Goal: Information Seeking & Learning: Learn about a topic

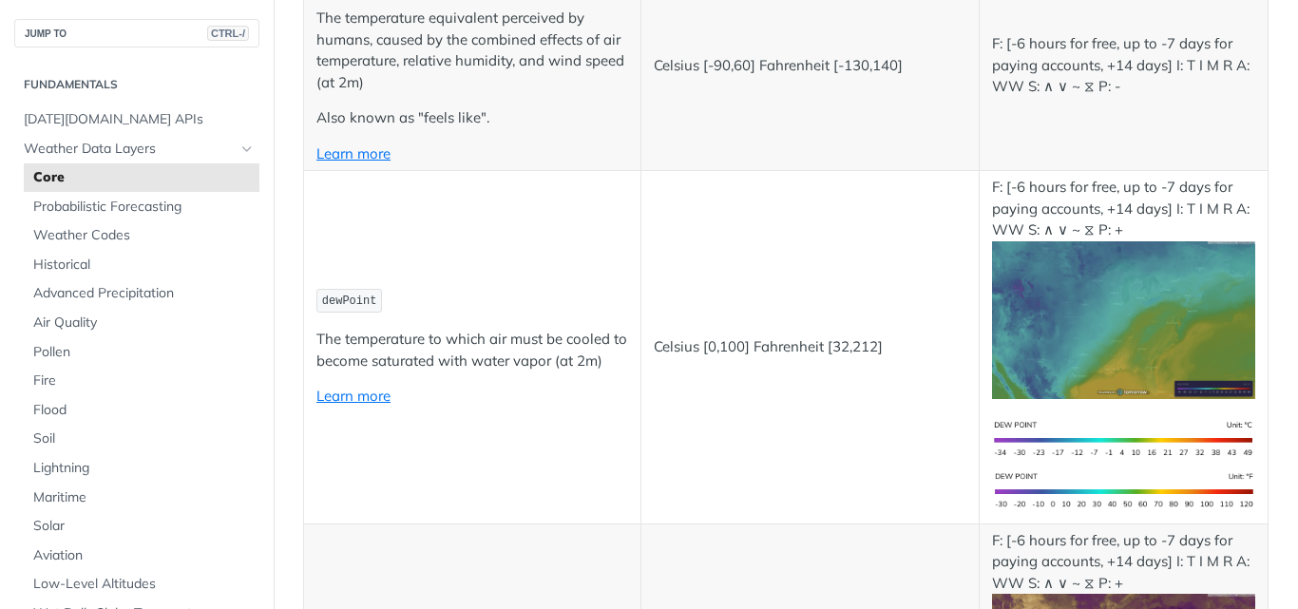
scroll to position [836, 0]
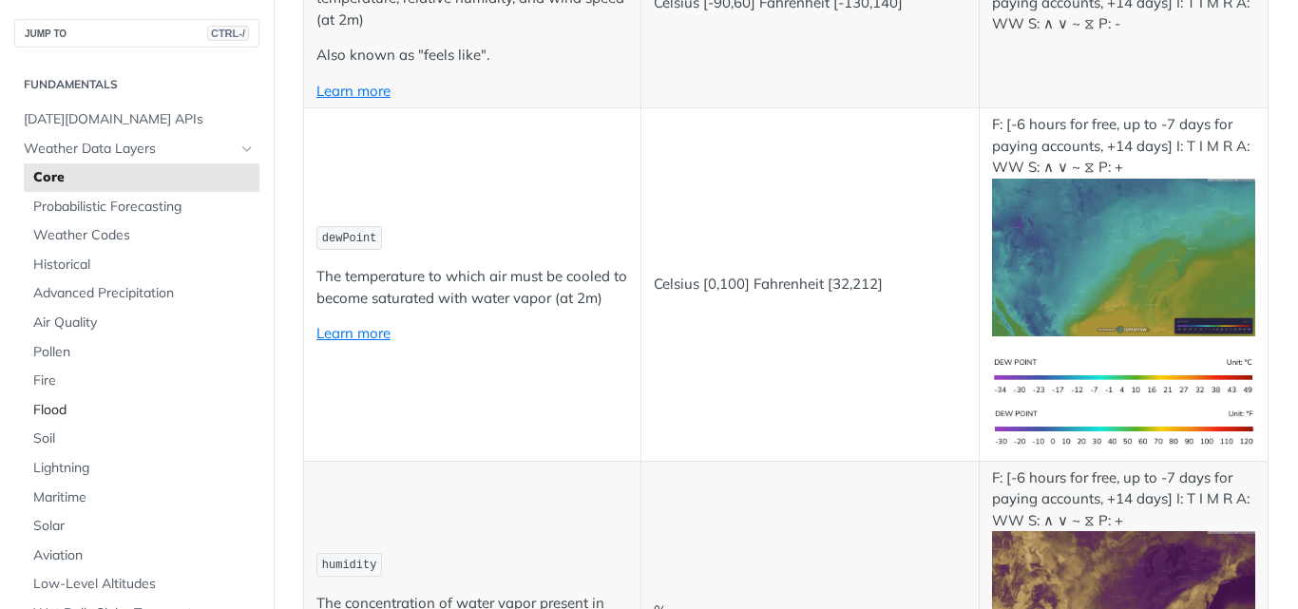
click at [57, 415] on span "Flood" at bounding box center [143, 410] width 221 height 19
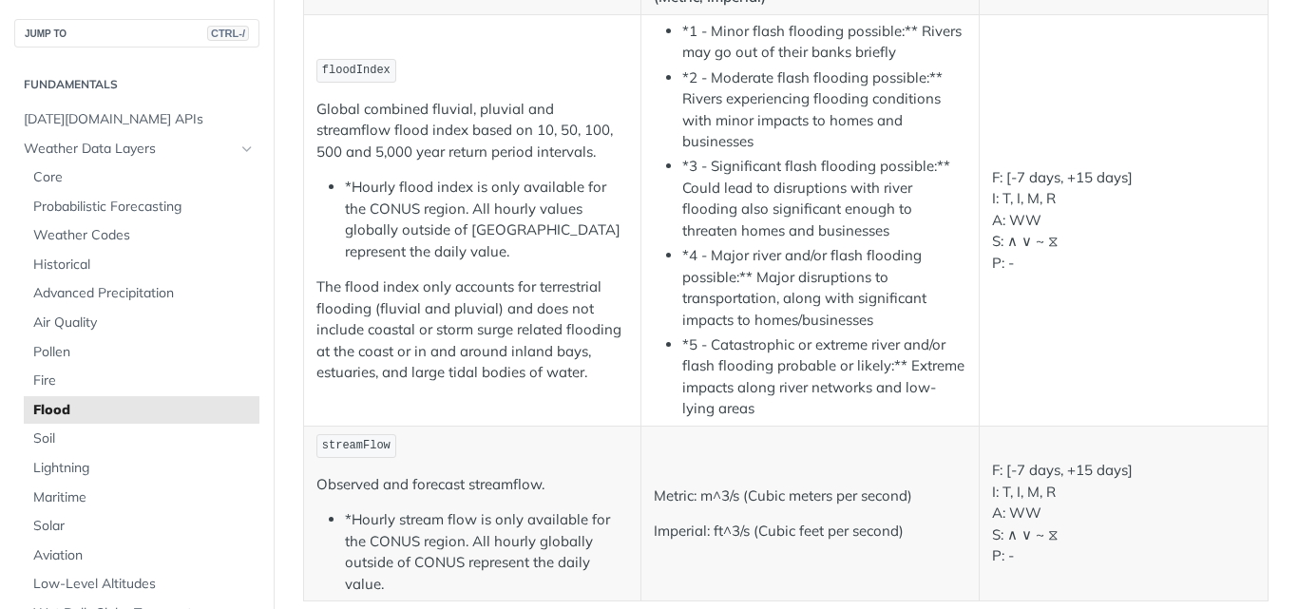
scroll to position [331, 0]
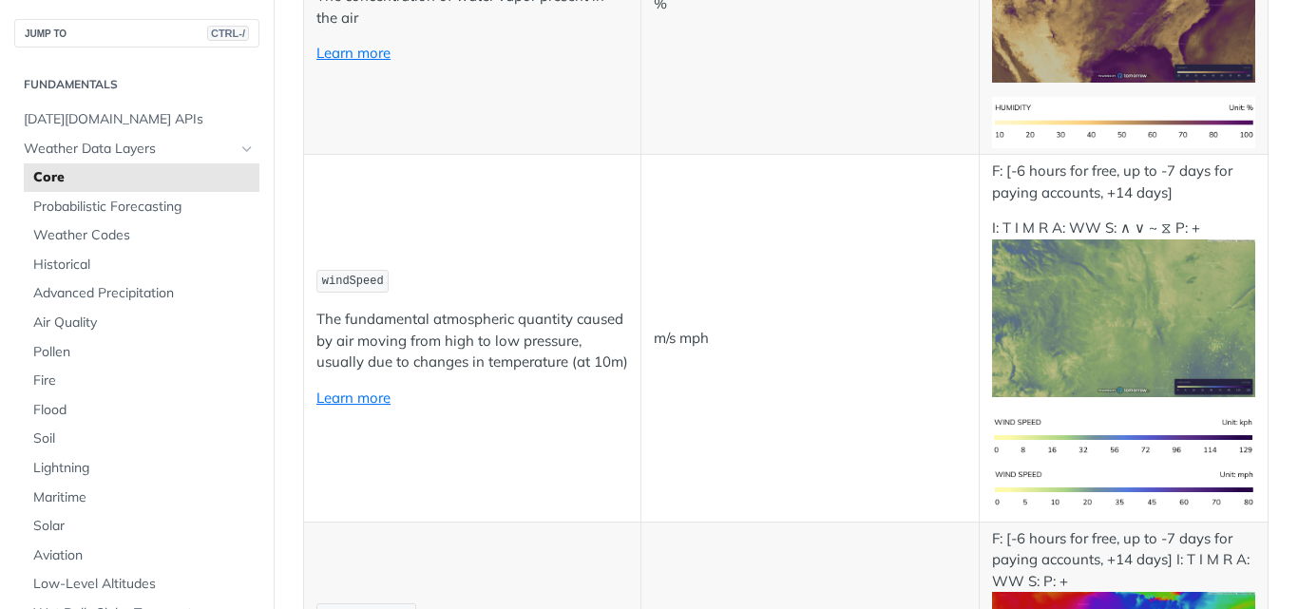
scroll to position [1444, 0]
